Goal: Task Accomplishment & Management: Manage account settings

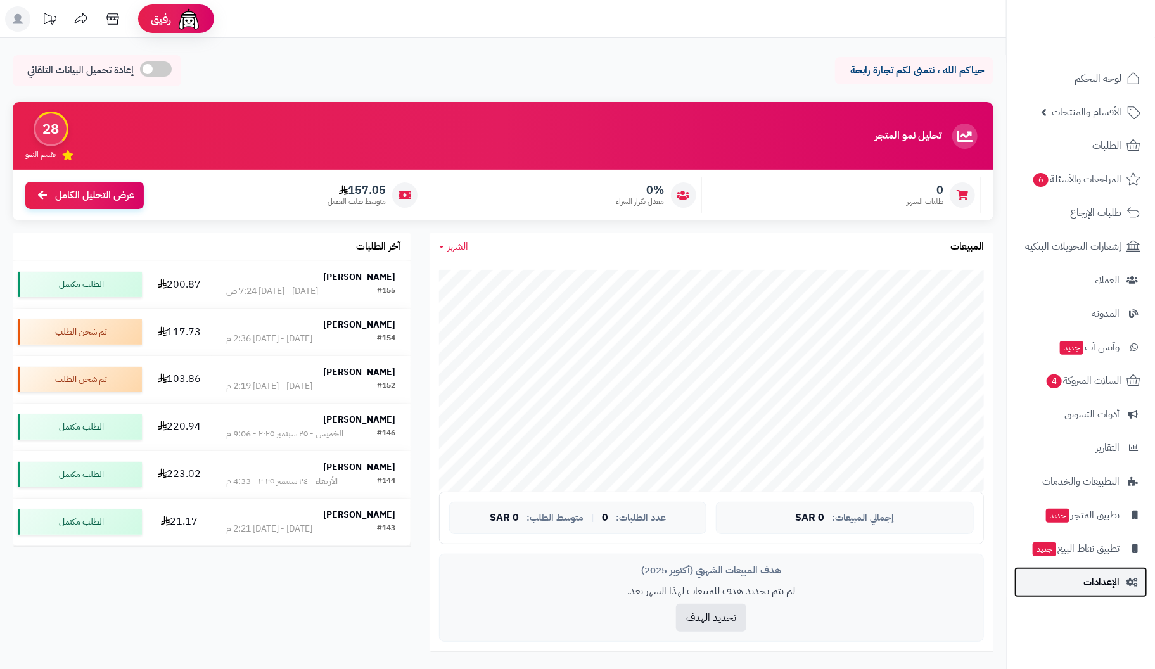
click at [1101, 582] on span "الإعدادات" at bounding box center [1102, 583] width 36 height 18
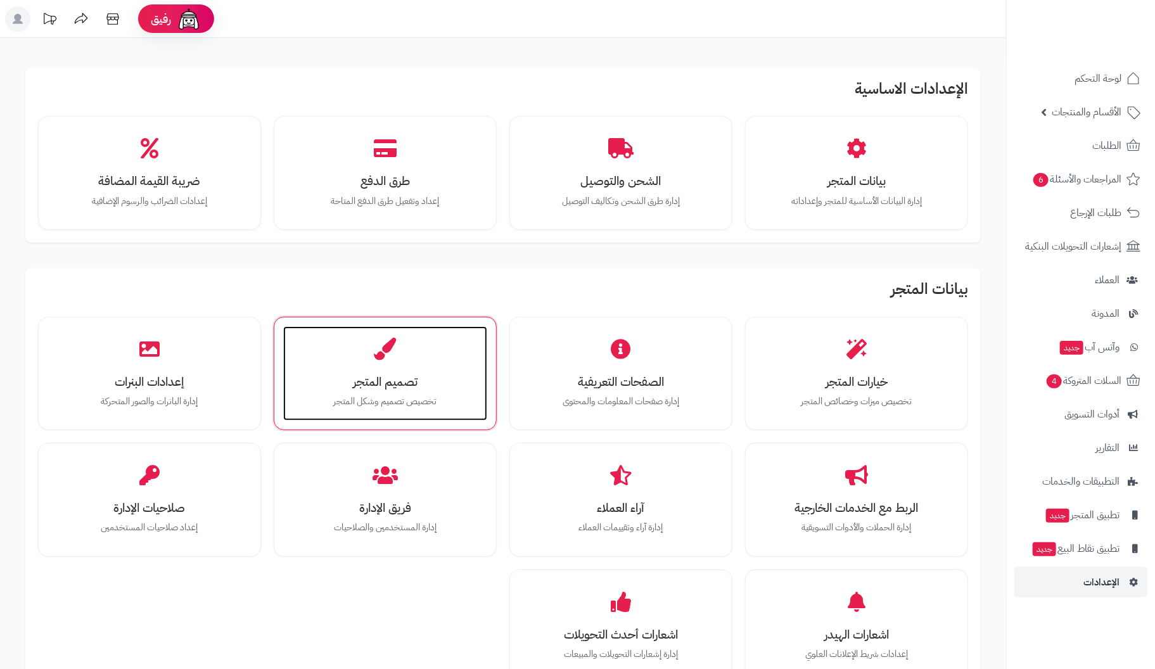
click at [409, 389] on h3 "تصميم المتجر" at bounding box center [385, 381] width 179 height 13
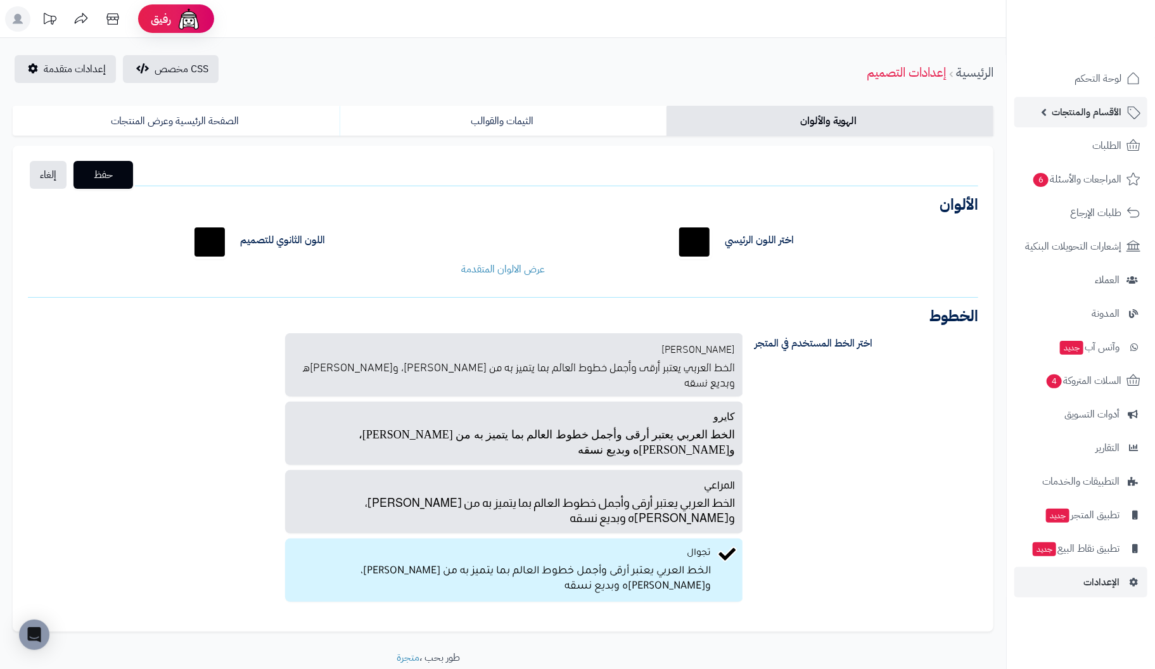
click at [1105, 113] on span "الأقسام والمنتجات" at bounding box center [1087, 112] width 70 height 18
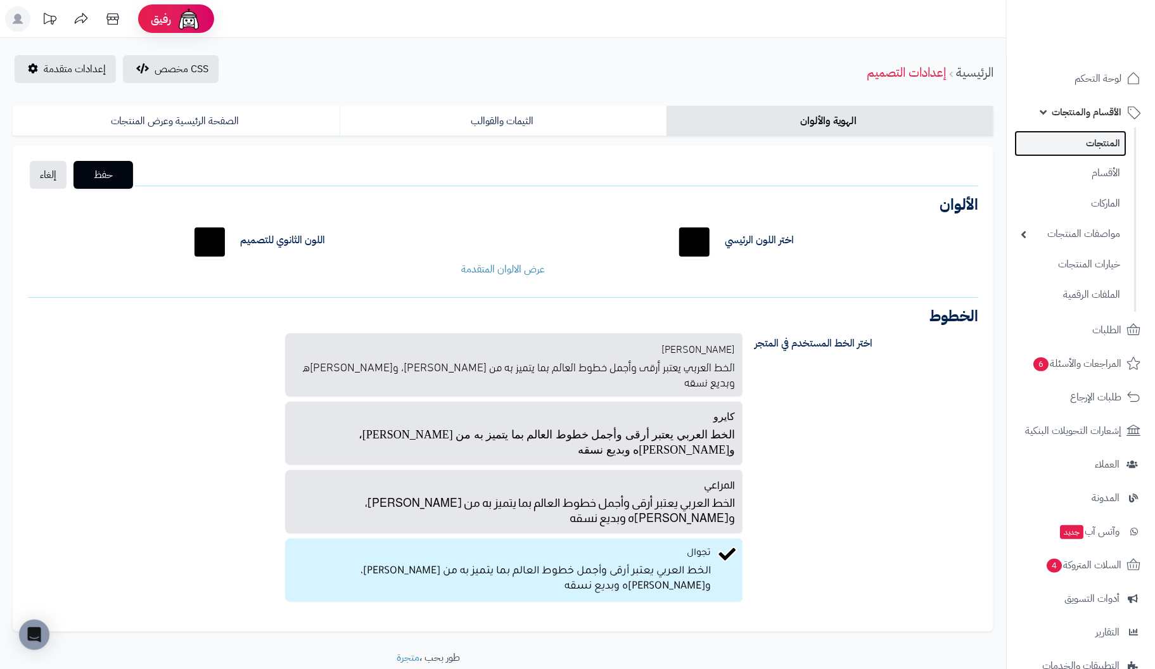
click at [1098, 141] on link "المنتجات" at bounding box center [1071, 144] width 112 height 26
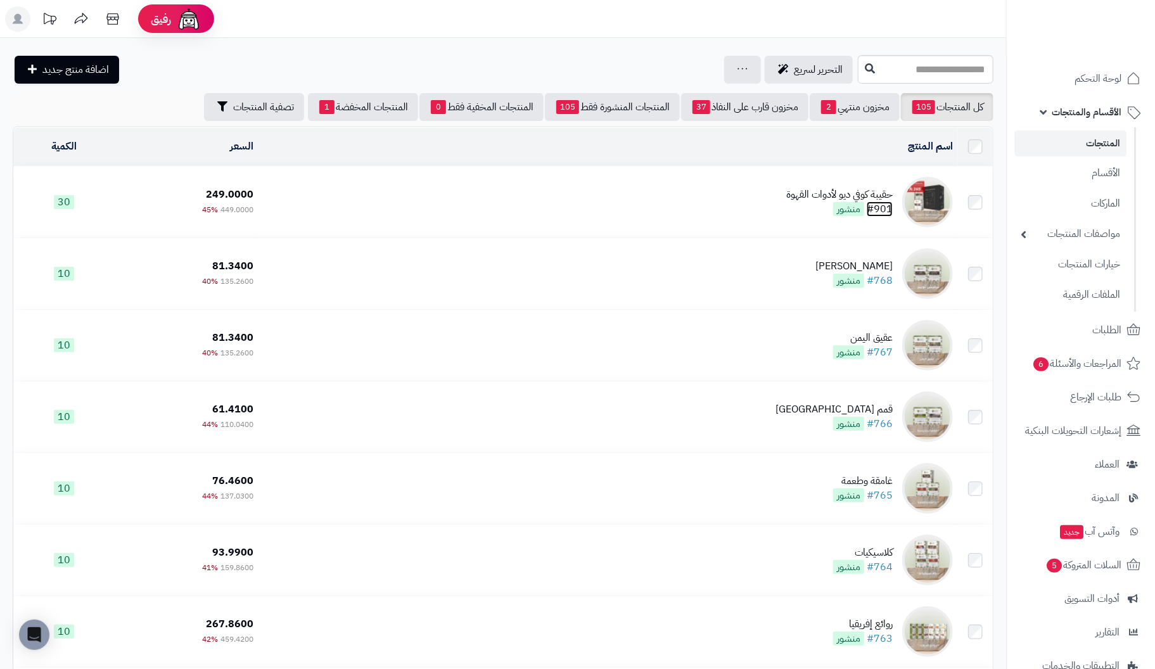
click at [880, 202] on link "#901" at bounding box center [880, 209] width 26 height 15
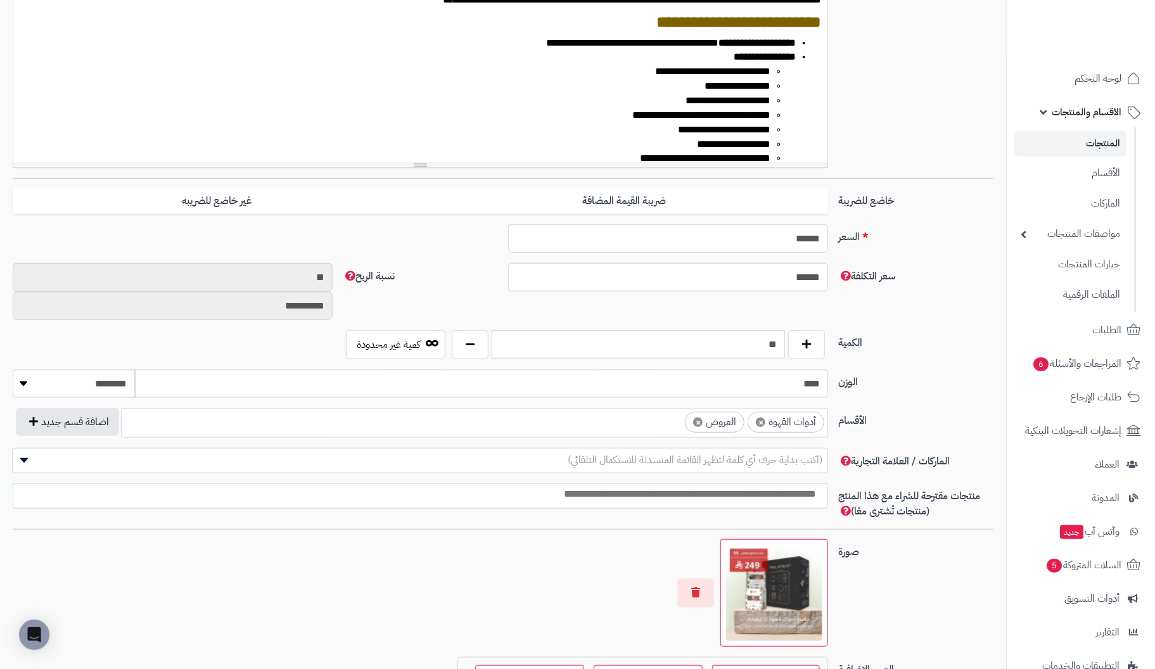
scroll to position [380, 0]
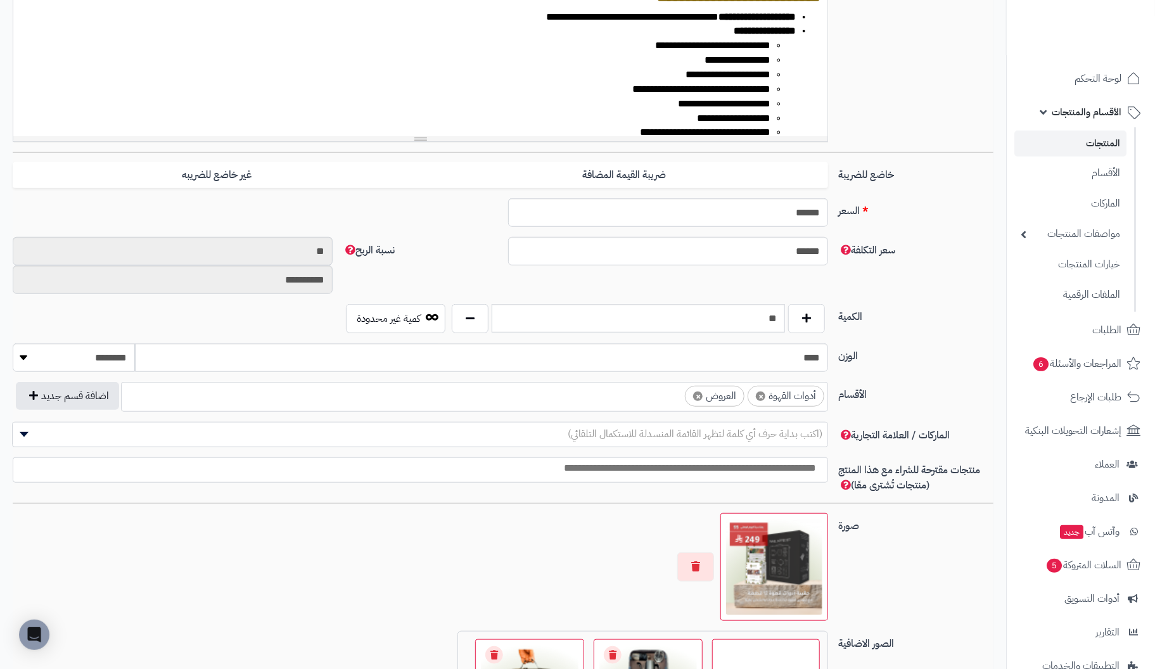
click at [664, 399] on ul "× أدوات القهوة × العروض" at bounding box center [475, 395] width 706 height 24
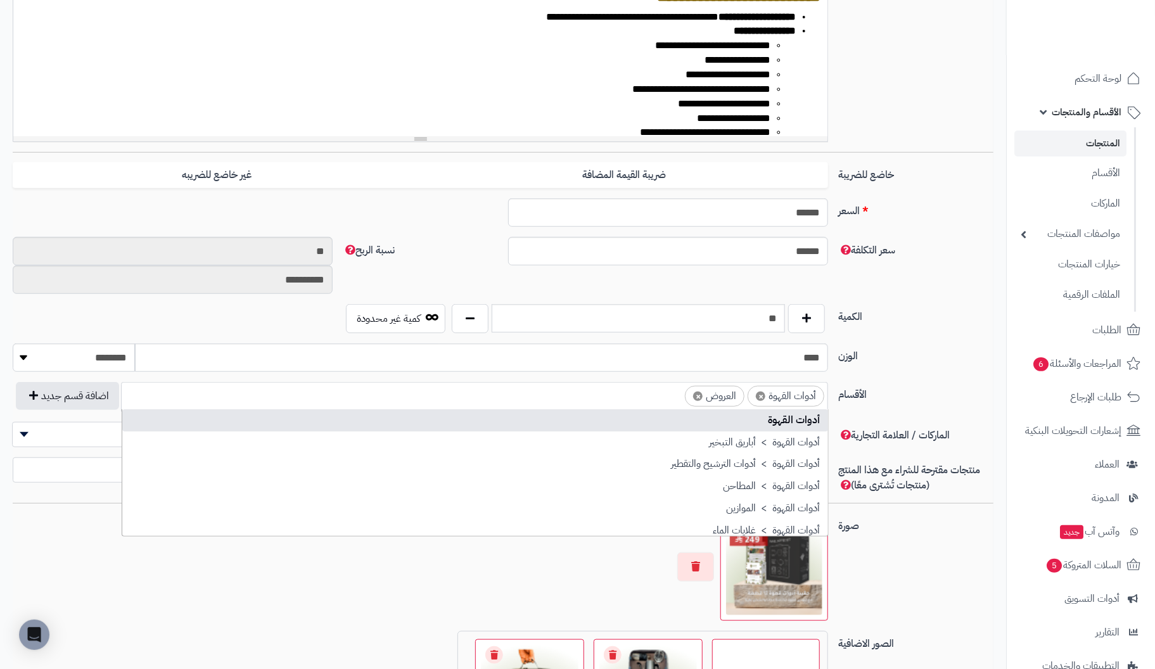
click at [700, 394] on span "×" at bounding box center [698, 397] width 10 height 10
click at [563, 395] on ul "× أدوات القهوة" at bounding box center [475, 395] width 706 height 24
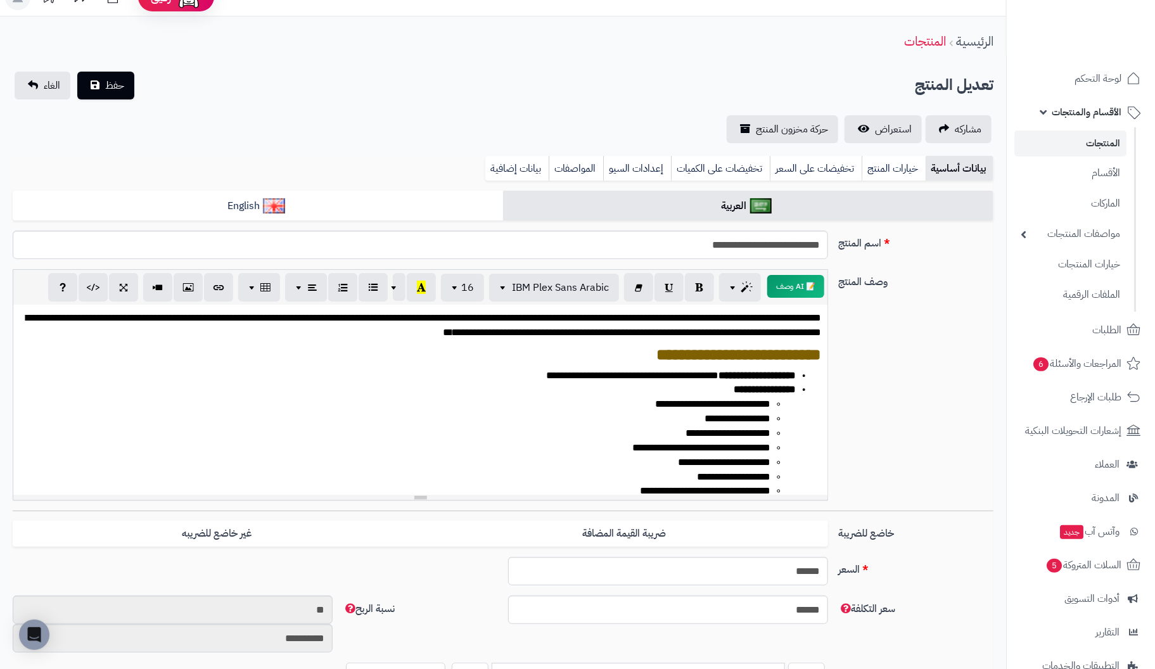
scroll to position [0, 0]
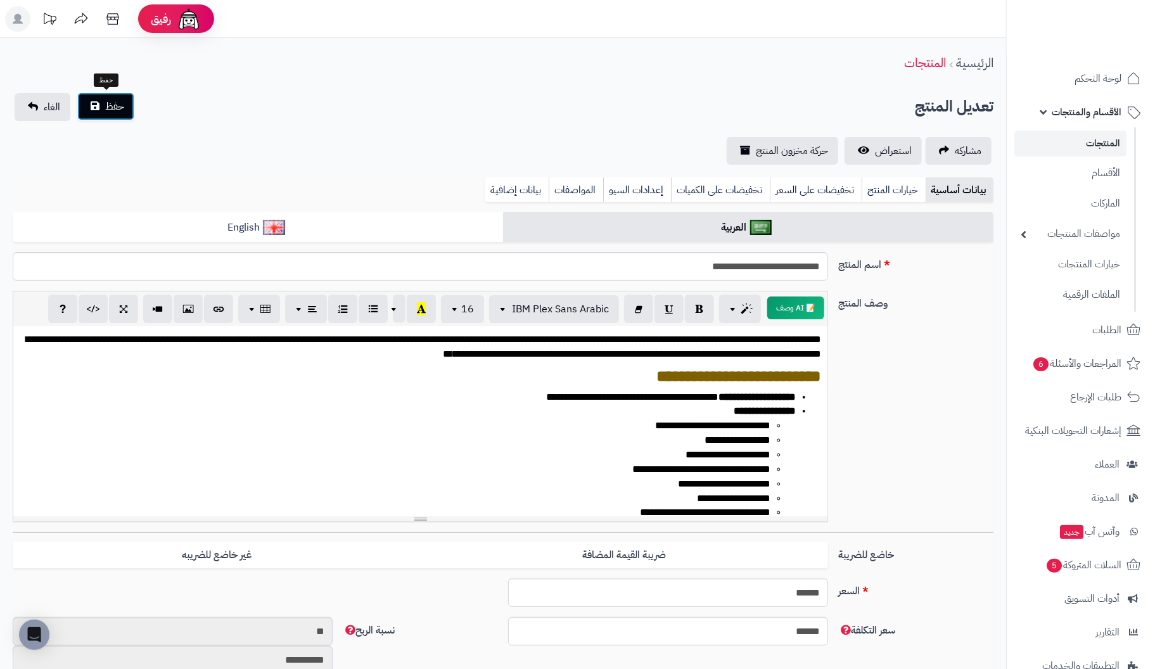
click at [101, 108] on button "حفظ" at bounding box center [105, 107] width 57 height 28
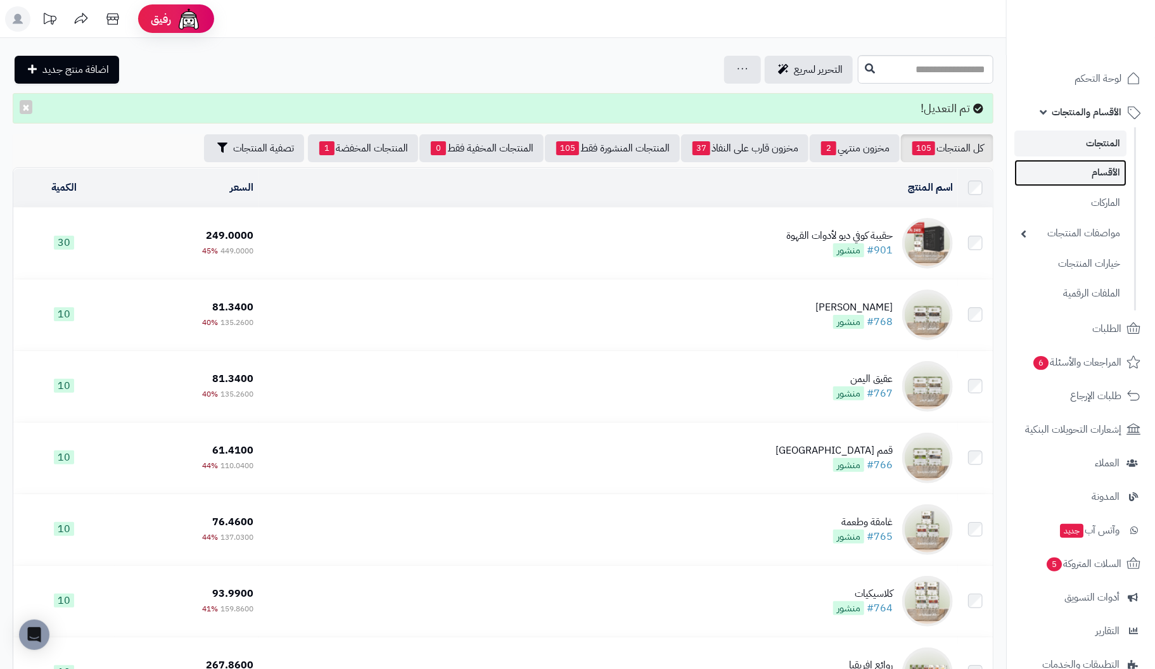
click at [1108, 170] on link "الأقسام" at bounding box center [1071, 173] width 112 height 26
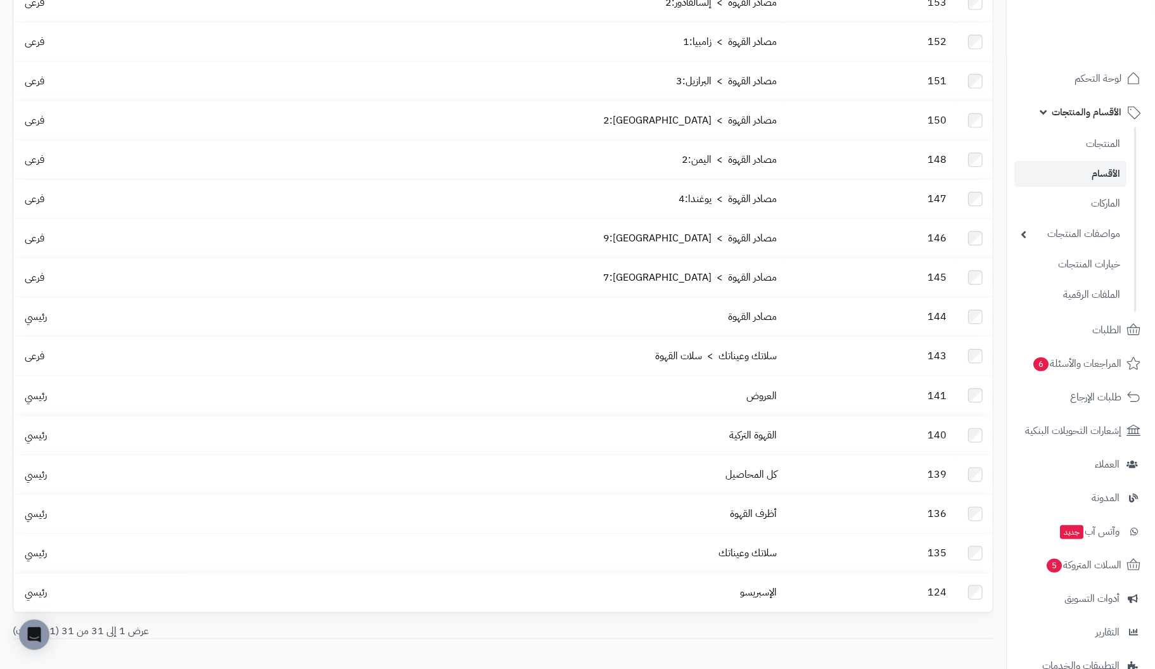
scroll to position [750, 0]
